Goal: Obtain resource: Download file/media

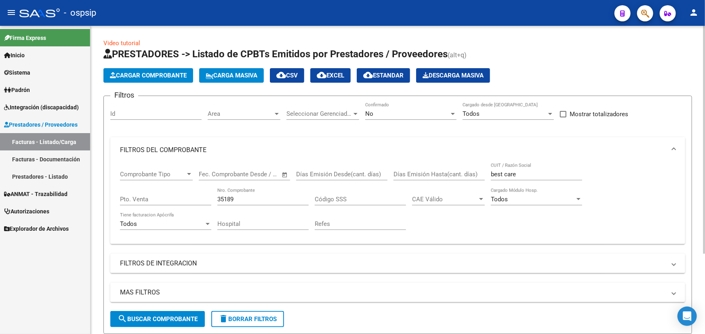
scroll to position [109, 0]
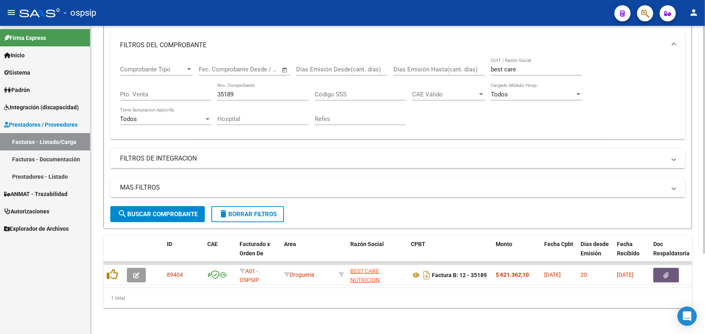
click at [227, 84] on div "35189 Nro. Comprobante" at bounding box center [262, 91] width 91 height 17
click at [228, 91] on input "35189" at bounding box center [262, 94] width 91 height 7
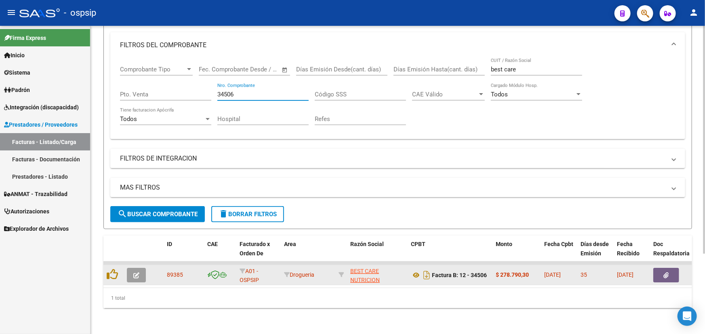
type input "34506"
click at [657, 265] on datatable-body-cell at bounding box center [674, 275] width 48 height 20
click at [667, 268] on button "button" at bounding box center [666, 275] width 26 height 15
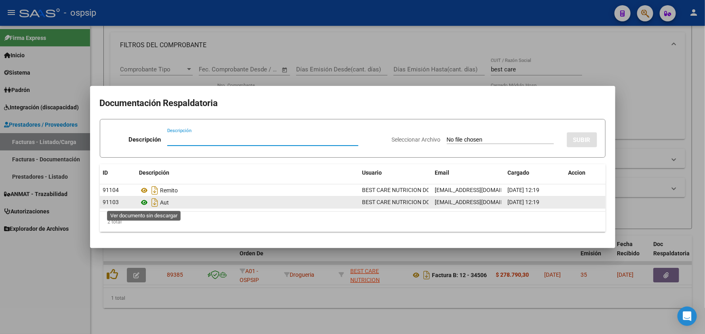
click at [145, 202] on icon at bounding box center [144, 203] width 10 height 10
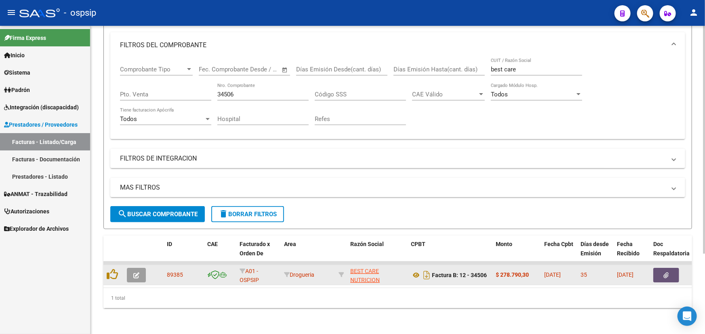
click at [171, 272] on span "89385" at bounding box center [175, 275] width 16 height 6
copy span "89385"
click at [665, 273] on icon "button" at bounding box center [665, 276] width 5 height 6
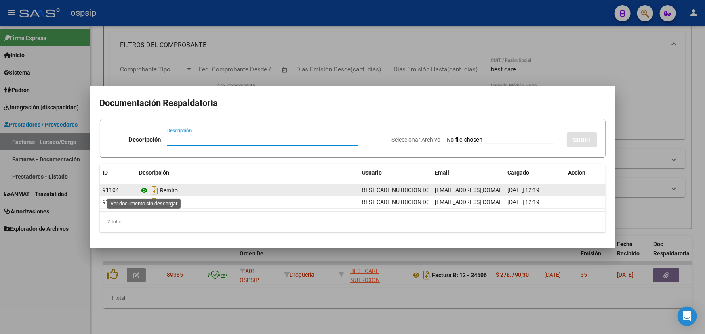
click at [143, 191] on icon at bounding box center [144, 191] width 10 height 10
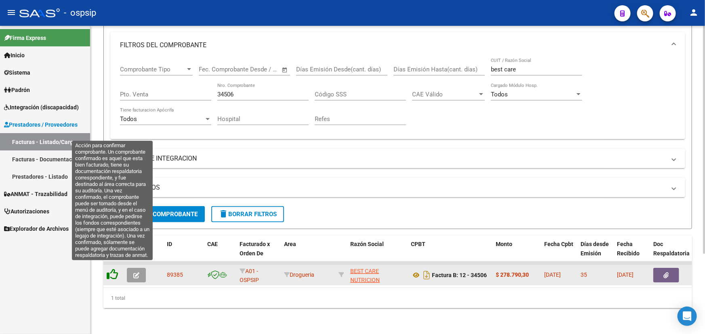
click at [113, 269] on icon at bounding box center [112, 274] width 11 height 11
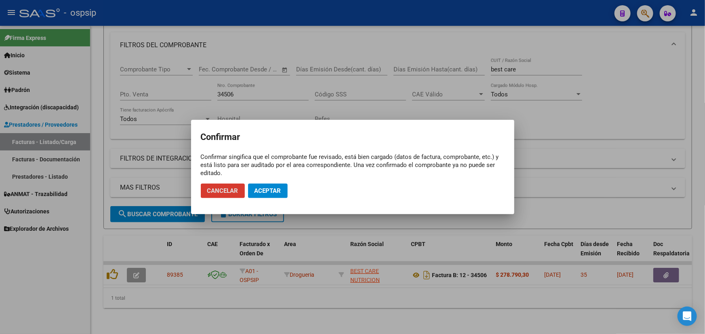
click at [214, 188] on span "Cancelar" at bounding box center [222, 190] width 31 height 7
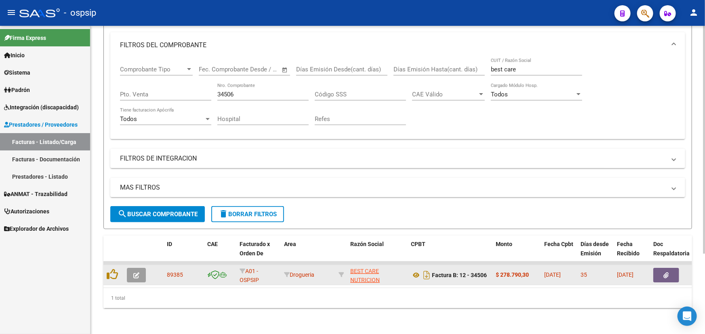
click at [658, 268] on button "button" at bounding box center [666, 275] width 26 height 15
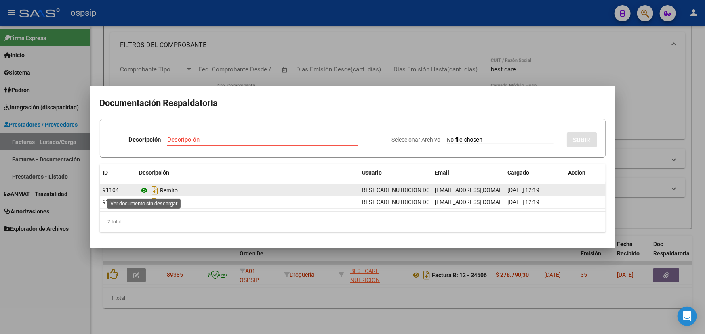
click at [146, 190] on icon at bounding box center [144, 191] width 10 height 10
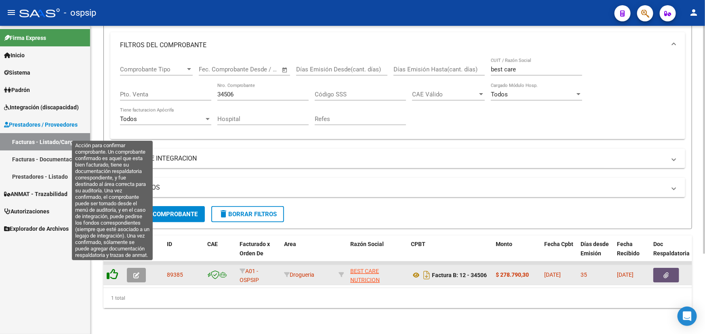
click at [113, 269] on icon at bounding box center [112, 274] width 11 height 11
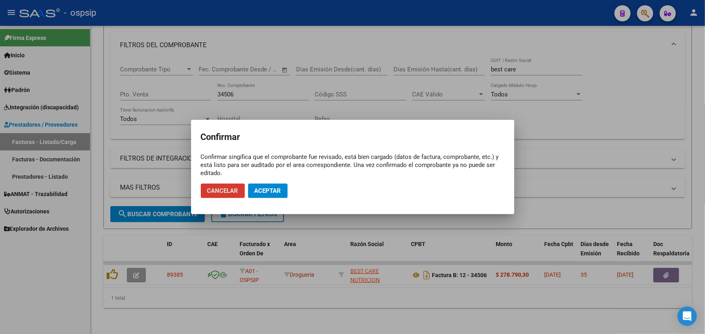
click at [262, 184] on button "Aceptar" at bounding box center [268, 191] width 40 height 15
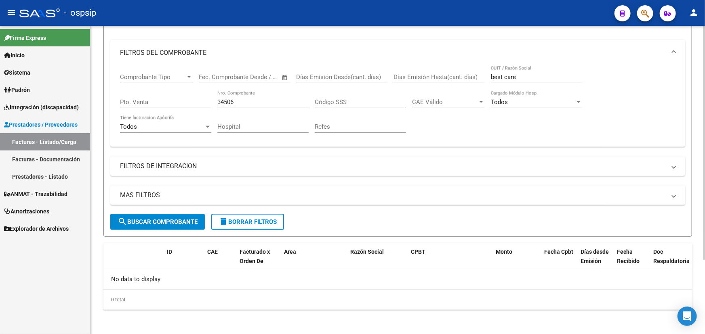
scroll to position [0, 0]
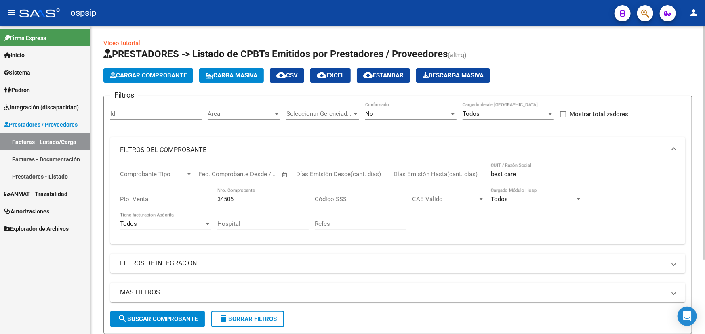
click at [398, 115] on div "No" at bounding box center [407, 113] width 84 height 7
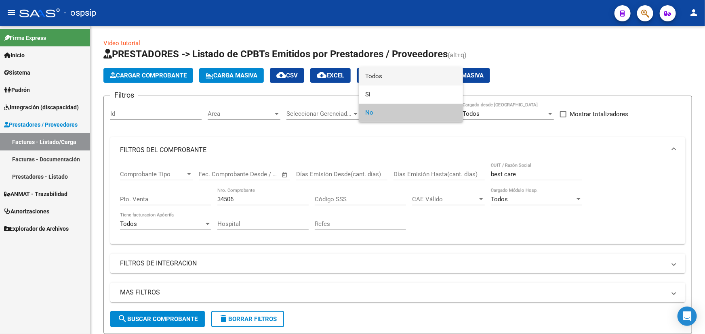
click at [393, 76] on span "Todos" at bounding box center [410, 76] width 91 height 18
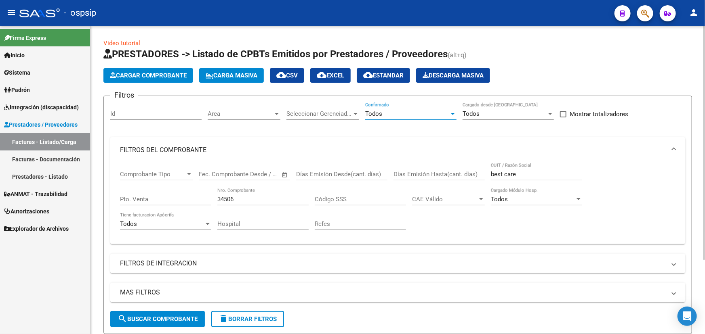
click at [246, 197] on input "34506" at bounding box center [262, 199] width 91 height 7
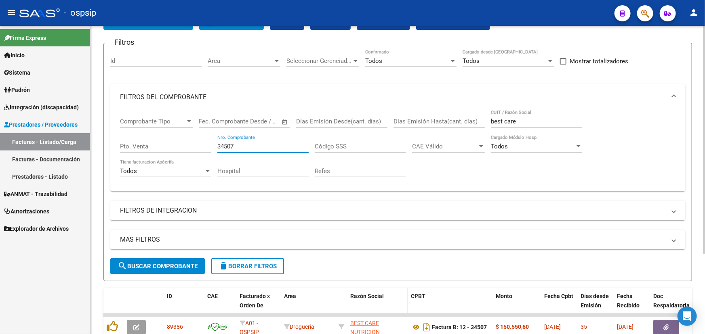
scroll to position [109, 0]
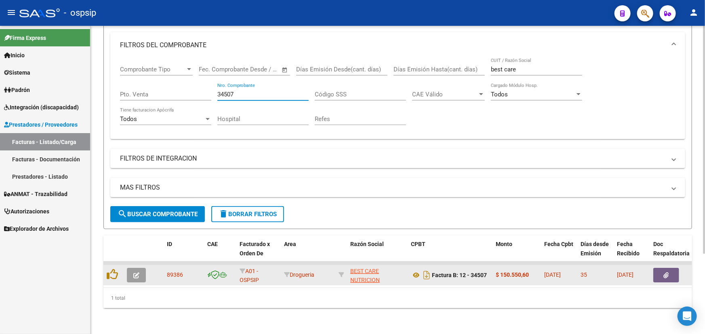
click at [664, 268] on button "button" at bounding box center [666, 275] width 26 height 15
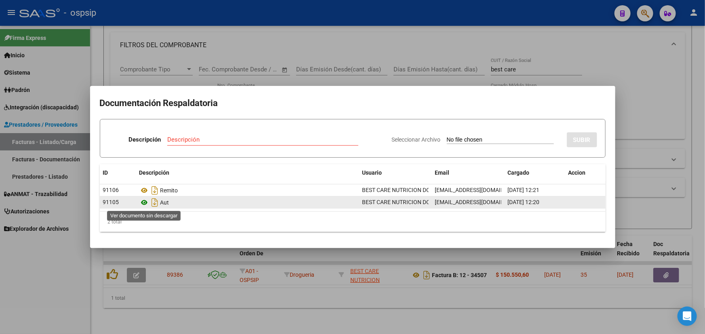
click at [143, 201] on icon at bounding box center [144, 203] width 10 height 10
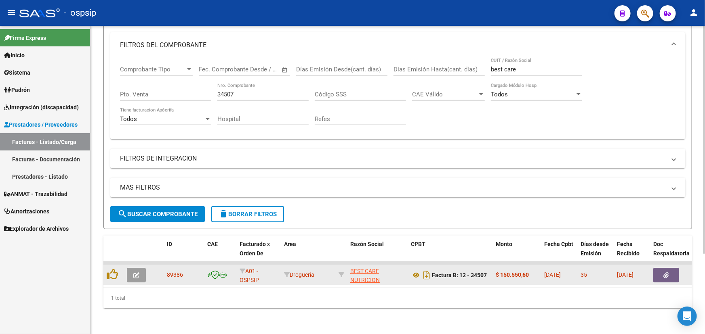
click at [176, 272] on span "89386" at bounding box center [175, 275] width 16 height 6
copy span "89386"
click at [662, 268] on button "button" at bounding box center [666, 275] width 26 height 15
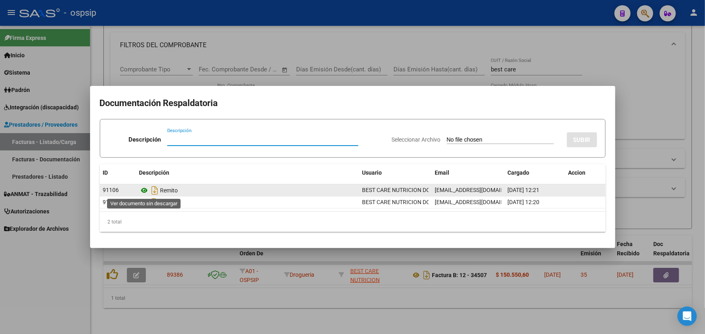
click at [144, 188] on icon at bounding box center [144, 191] width 10 height 10
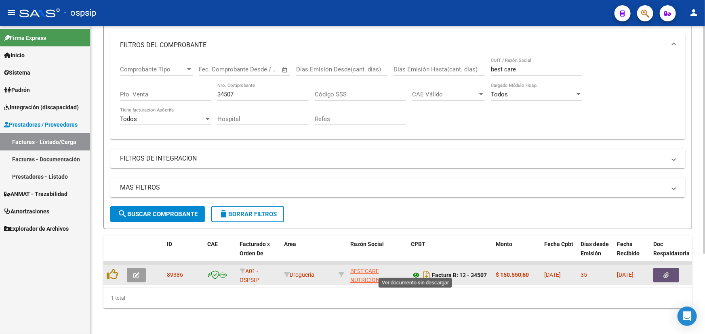
click at [417, 271] on icon at bounding box center [416, 276] width 10 height 10
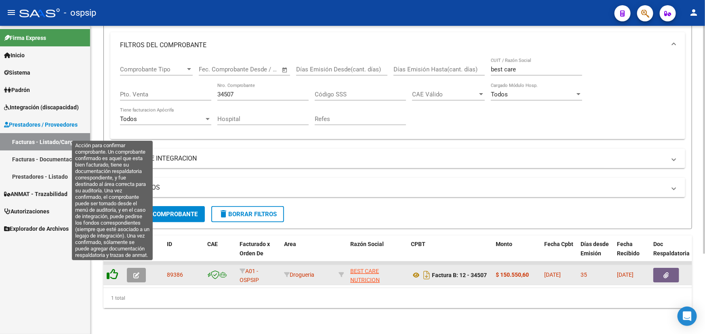
click at [113, 269] on icon at bounding box center [112, 274] width 11 height 11
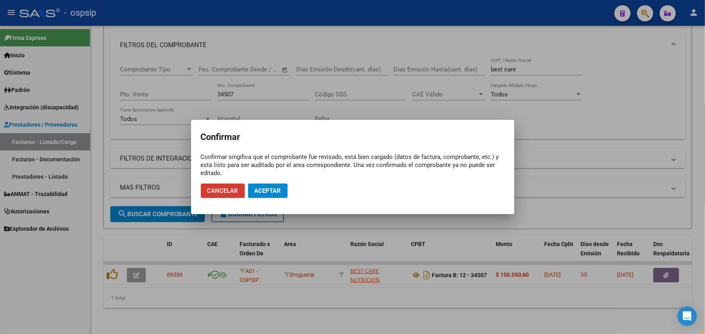
click at [262, 191] on span "Aceptar" at bounding box center [267, 190] width 27 height 7
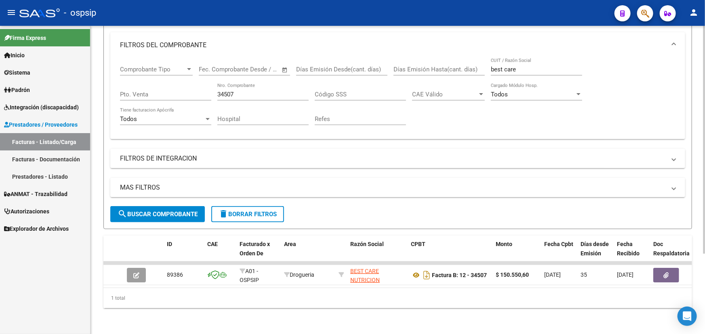
click at [237, 91] on input "34507" at bounding box center [262, 94] width 91 height 7
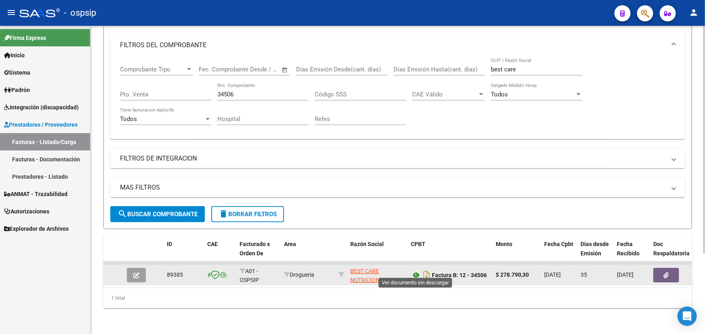
click at [411, 271] on icon at bounding box center [416, 276] width 10 height 10
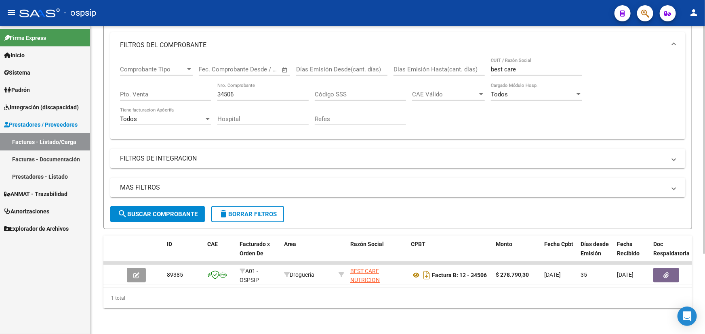
click at [230, 94] on div "34506 Nro. Comprobante" at bounding box center [262, 91] width 91 height 17
click at [227, 91] on input "34506" at bounding box center [262, 94] width 91 height 7
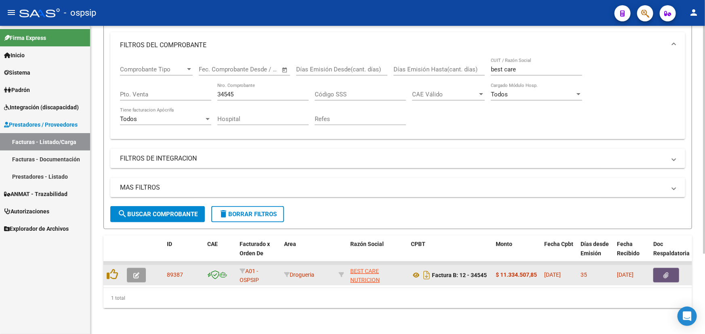
click at [659, 268] on button "button" at bounding box center [666, 275] width 26 height 15
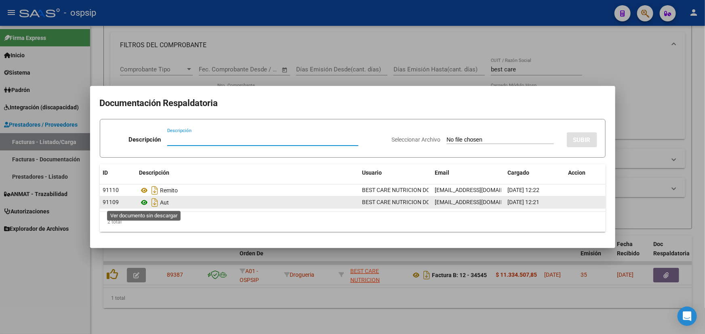
click at [143, 200] on icon at bounding box center [144, 203] width 10 height 10
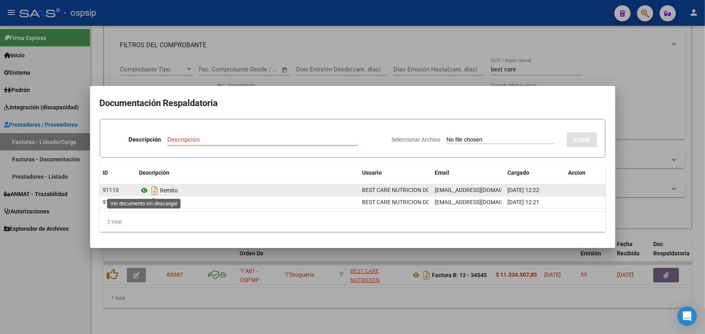
click at [140, 190] on icon at bounding box center [144, 191] width 10 height 10
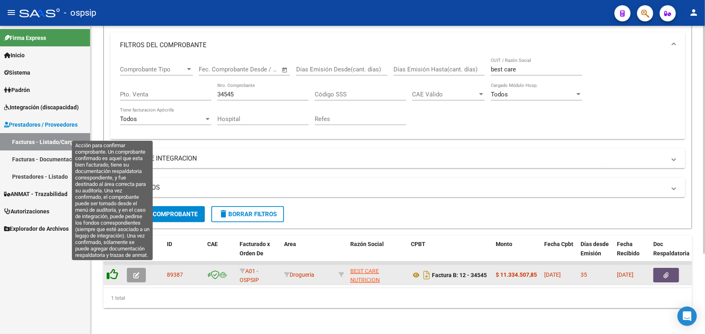
click at [113, 269] on icon at bounding box center [112, 274] width 11 height 11
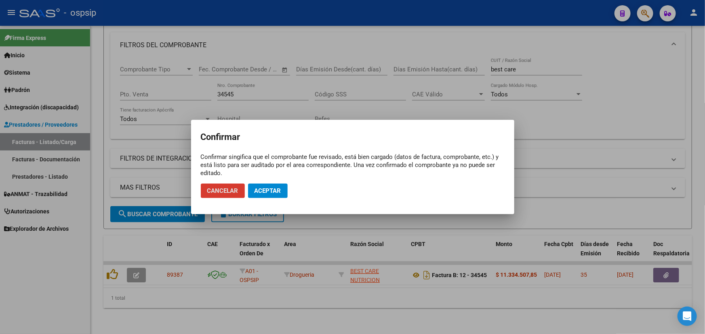
click at [269, 191] on span "Aceptar" at bounding box center [267, 190] width 27 height 7
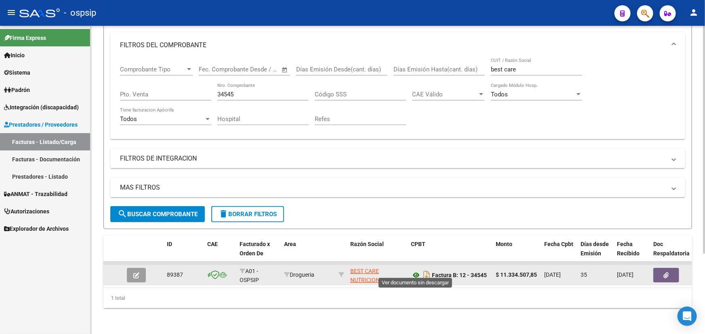
click at [411, 271] on icon at bounding box center [416, 276] width 10 height 10
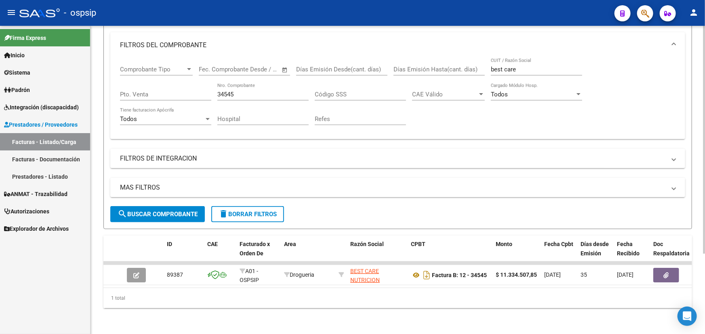
click at [233, 91] on input "34545" at bounding box center [262, 94] width 91 height 7
click at [229, 91] on input "34545" at bounding box center [262, 94] width 91 height 7
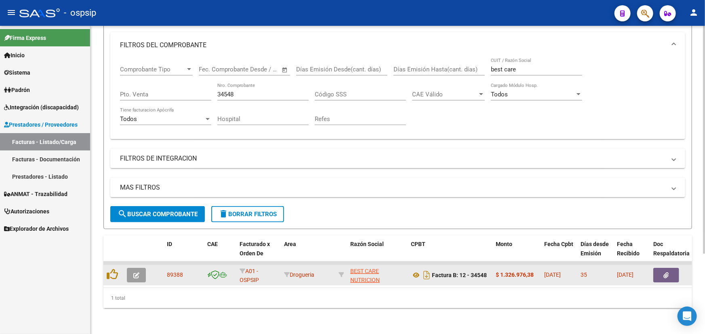
click at [171, 272] on span "89388" at bounding box center [175, 275] width 16 height 6
copy span "89388"
click at [415, 271] on icon at bounding box center [416, 276] width 10 height 10
click at [662, 268] on button "button" at bounding box center [666, 275] width 26 height 15
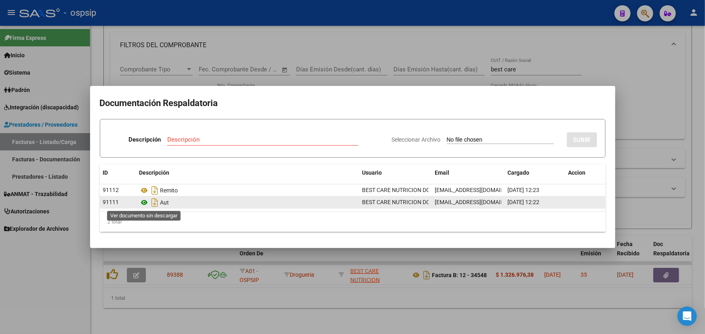
click at [145, 201] on icon at bounding box center [144, 203] width 10 height 10
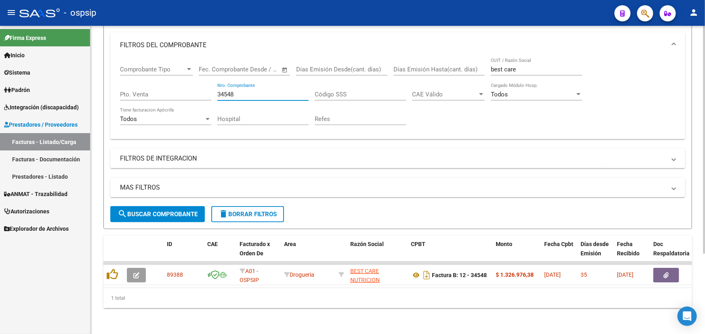
click at [226, 91] on input "34548" at bounding box center [262, 94] width 91 height 7
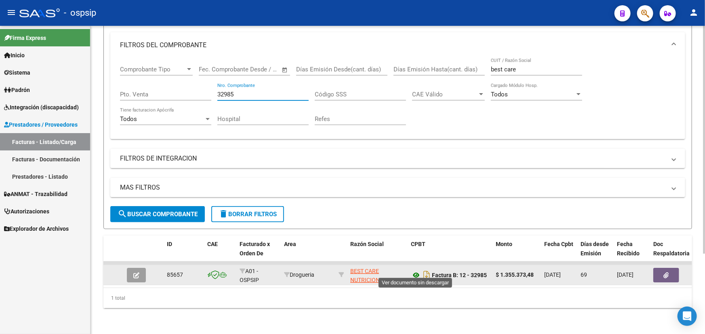
click at [414, 271] on icon at bounding box center [416, 276] width 10 height 10
click at [659, 268] on button "button" at bounding box center [666, 275] width 26 height 15
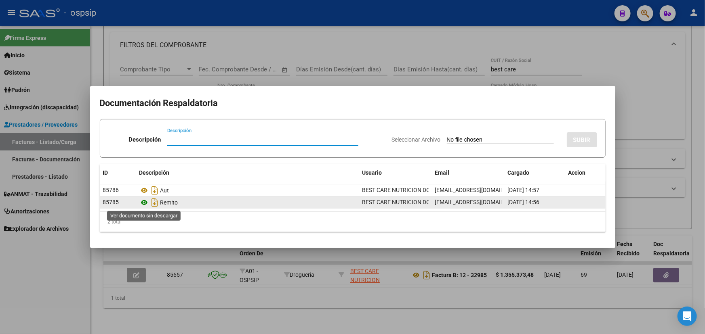
click at [144, 202] on icon at bounding box center [144, 203] width 10 height 10
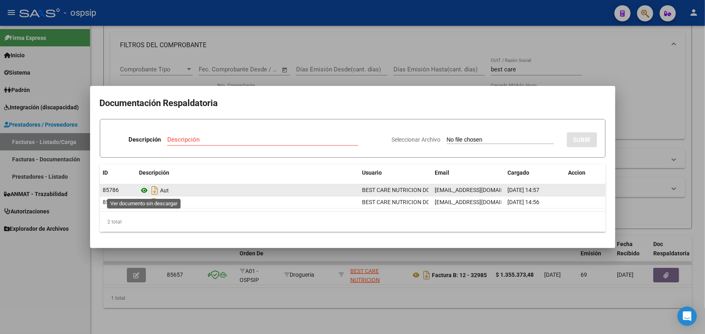
click at [145, 192] on icon at bounding box center [144, 191] width 10 height 10
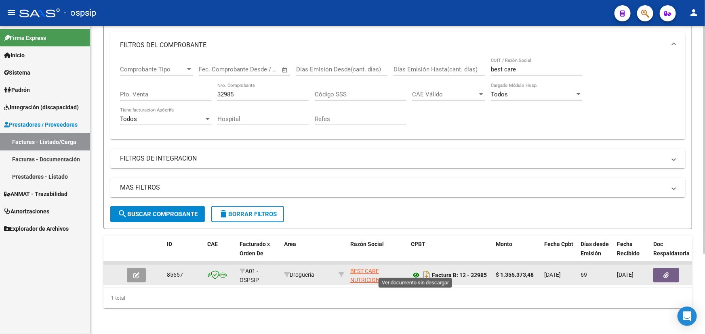
click at [417, 271] on icon at bounding box center [416, 276] width 10 height 10
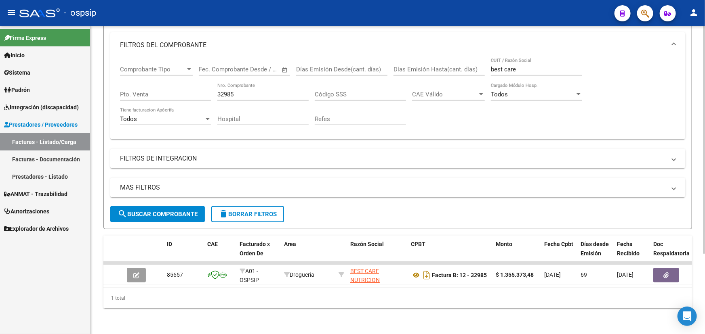
click at [231, 88] on div "Comprobante Tipo Comprobante Tipo Fecha inicio – Fecha fin Fec. Comprobante Des…" at bounding box center [397, 95] width 555 height 75
click at [231, 91] on input "32985" at bounding box center [262, 94] width 91 height 7
drag, startPoint x: 231, startPoint y: 88, endPoint x: 363, endPoint y: 75, distance: 133.1
click at [231, 91] on input "32985" at bounding box center [262, 94] width 91 height 7
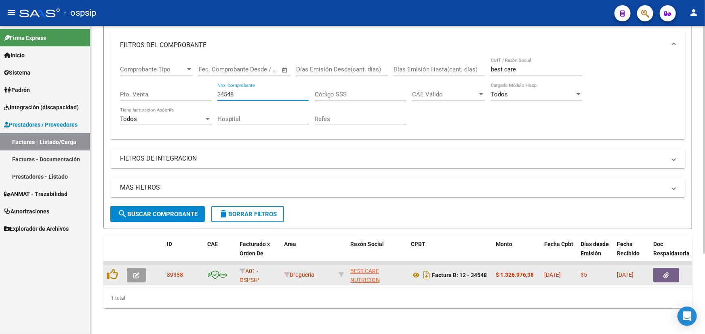
click at [670, 270] on button "button" at bounding box center [666, 275] width 26 height 15
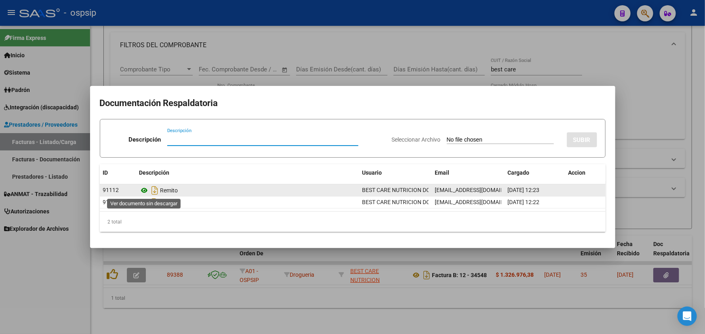
click at [145, 189] on icon at bounding box center [144, 191] width 10 height 10
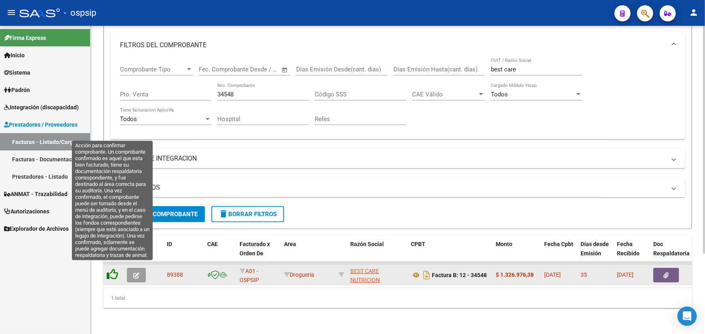
click at [117, 269] on icon at bounding box center [112, 274] width 11 height 11
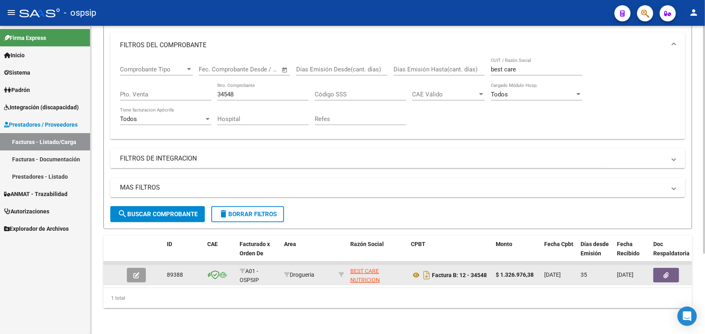
click at [240, 91] on input "34548" at bounding box center [262, 94] width 91 height 7
click at [226, 91] on input "34548" at bounding box center [262, 94] width 91 height 7
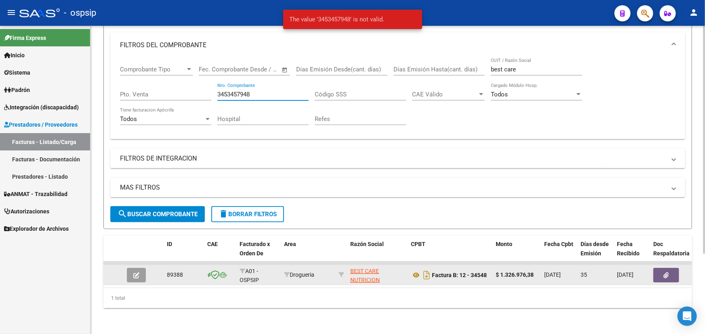
drag, startPoint x: 255, startPoint y: 88, endPoint x: 208, endPoint y: 88, distance: 47.6
click at [208, 88] on div "Comprobante Tipo Comprobante Tipo Fecha inicio – Fecha fin Fec. Comprobante Des…" at bounding box center [397, 95] width 555 height 75
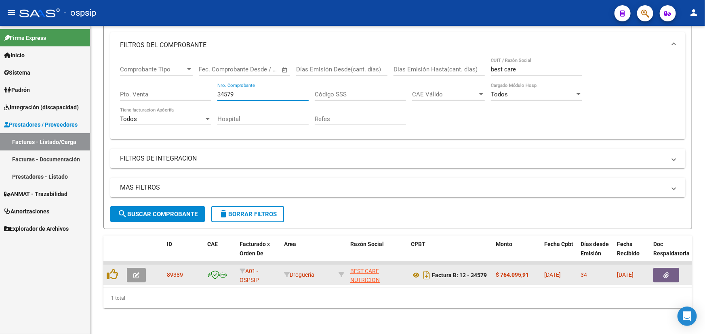
type input "34579"
click at [139, 268] on button "button" at bounding box center [136, 275] width 19 height 15
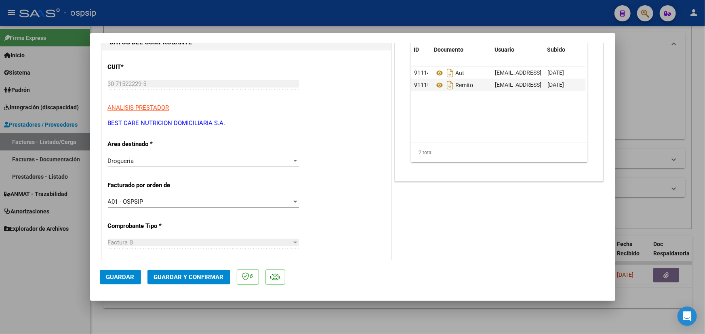
scroll to position [0, 0]
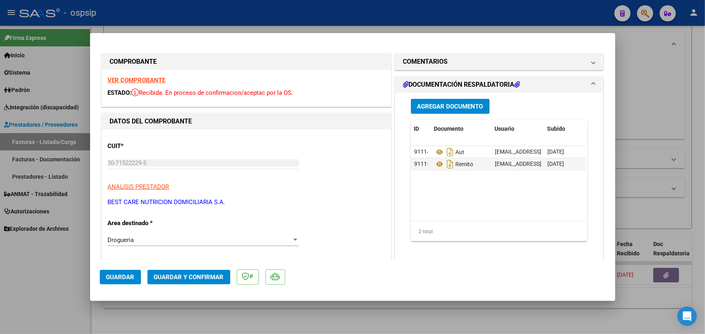
type input "$ 0,00"
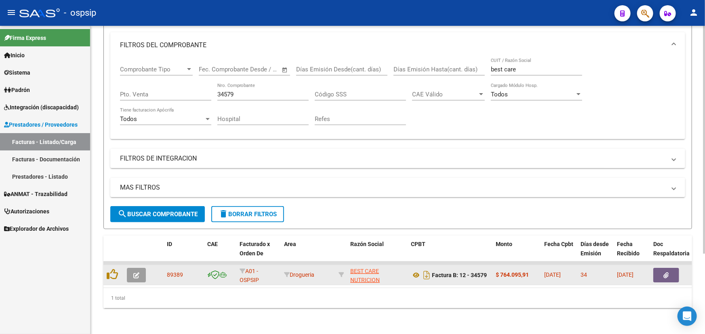
click at [174, 272] on span "89389" at bounding box center [175, 275] width 16 height 6
copy span "89389"
click at [415, 271] on icon at bounding box center [416, 276] width 10 height 10
click at [667, 268] on button "button" at bounding box center [666, 275] width 26 height 15
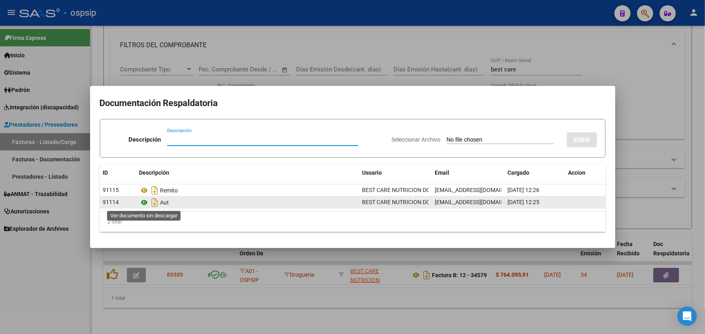
click at [145, 200] on icon at bounding box center [144, 203] width 10 height 10
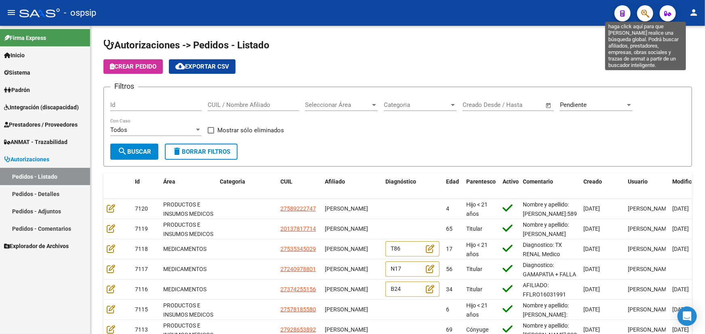
click at [642, 13] on icon "button" at bounding box center [645, 13] width 8 height 9
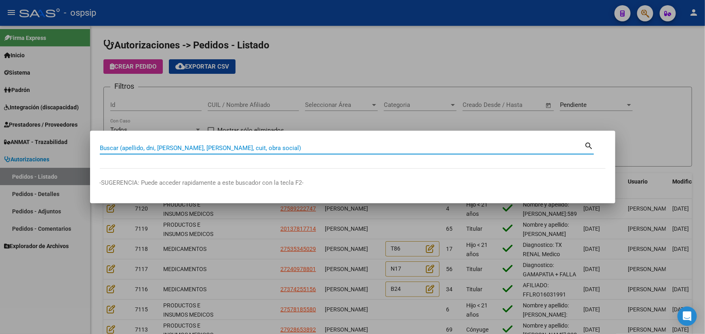
paste input "27360845112"
type input "27360845112"
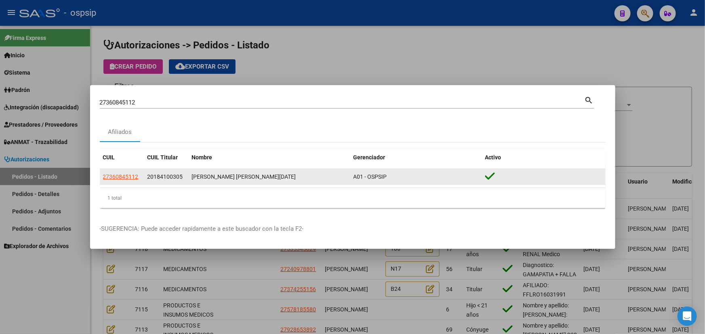
drag, startPoint x: 193, startPoint y: 177, endPoint x: 266, endPoint y: 180, distance: 74.0
click at [266, 180] on div "ROA YAMILA MICAELA LUCIA" at bounding box center [269, 176] width 155 height 9
copy div "ROA YAMILA MICAELA LUCIA"
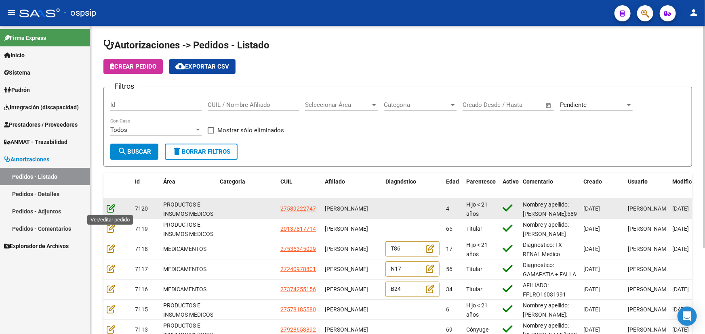
click at [111, 205] on icon at bounding box center [111, 208] width 8 height 9
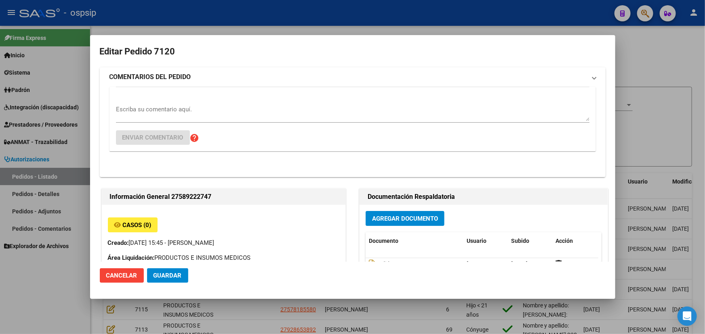
type input "Buenos Aires, RAFAEL CASTILLO, CNEL JOSE F BOGADO 831"
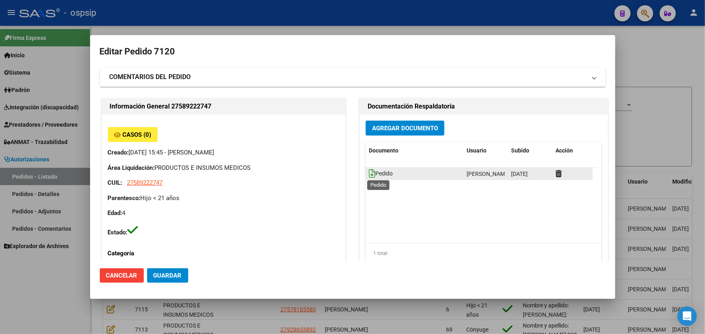
click at [370, 173] on icon at bounding box center [372, 173] width 6 height 9
